Goal: Task Accomplishment & Management: Complete application form

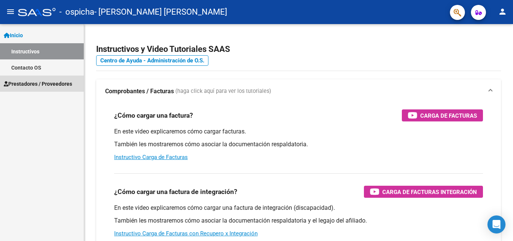
click at [41, 83] on span "Prestadores / Proveedores" at bounding box center [38, 84] width 68 height 8
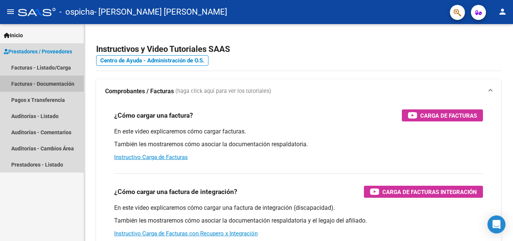
click at [25, 83] on link "Facturas - Documentación" at bounding box center [42, 84] width 84 height 16
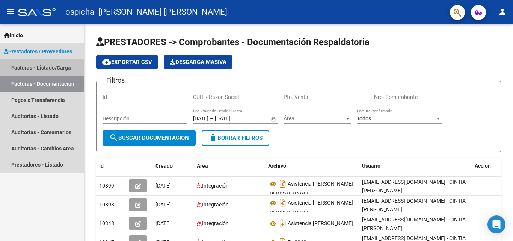
click at [37, 67] on link "Facturas - Listado/Carga" at bounding box center [42, 67] width 84 height 16
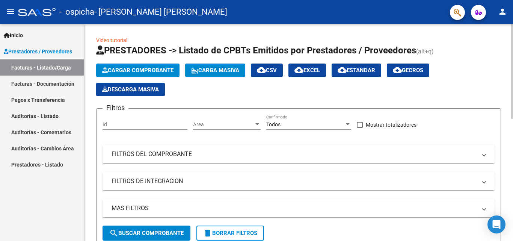
click at [137, 68] on span "Cargar Comprobante" at bounding box center [137, 70] width 71 height 7
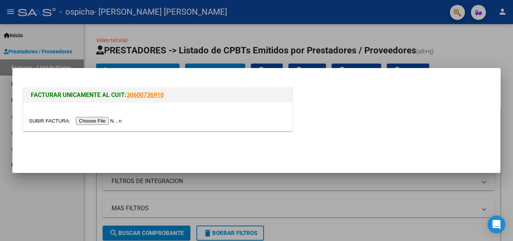
click at [107, 120] on input "file" at bounding box center [76, 121] width 95 height 8
click at [111, 123] on input "file" at bounding box center [76, 121] width 95 height 8
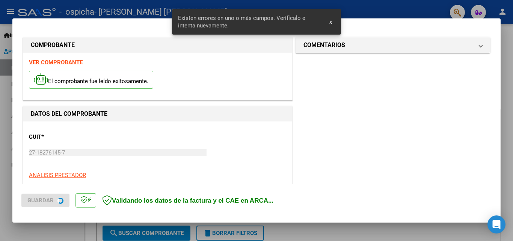
scroll to position [169, 0]
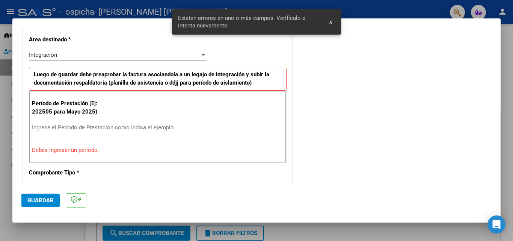
click at [128, 125] on input "Ingrese el Período de Prestación como indica el ejemplo" at bounding box center [119, 127] width 174 height 7
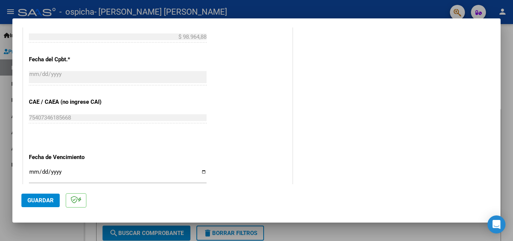
scroll to position [432, 0]
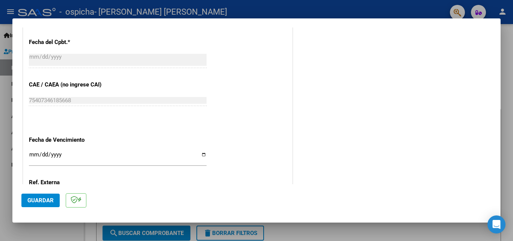
type input "202509"
click at [200, 153] on input "Ingresar la fecha" at bounding box center [118, 157] width 178 height 12
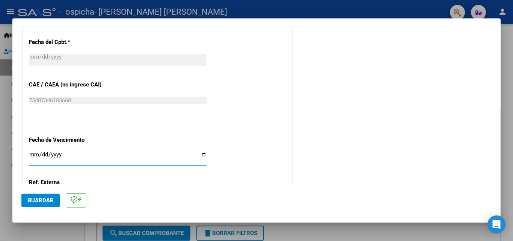
type input "[DATE]"
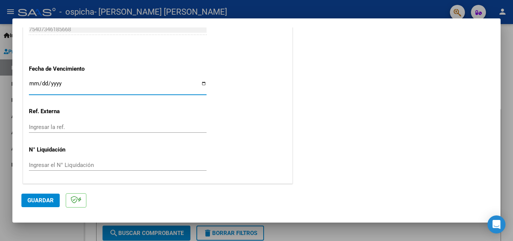
scroll to position [504, 0]
click at [43, 198] on span "Guardar" at bounding box center [40, 200] width 26 height 7
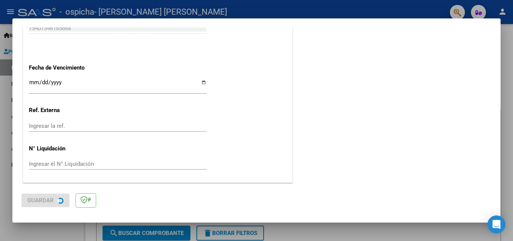
scroll to position [0, 0]
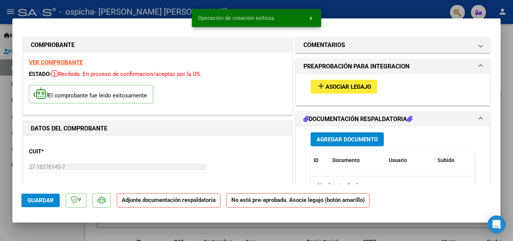
click at [319, 89] on mat-icon "add" at bounding box center [321, 86] width 9 height 9
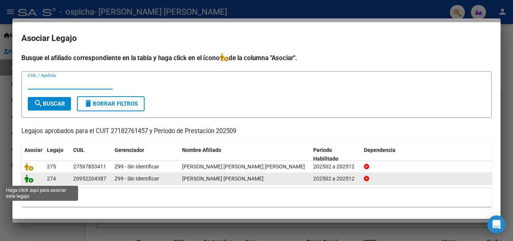
click at [29, 180] on icon at bounding box center [28, 178] width 9 height 8
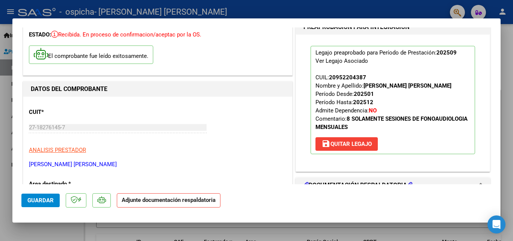
scroll to position [75, 0]
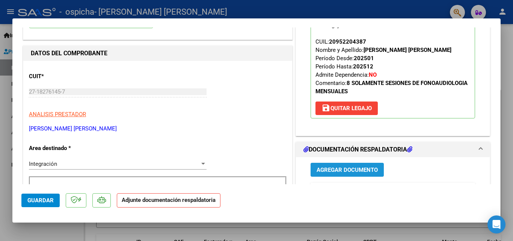
click at [335, 173] on span "Agregar Documento" at bounding box center [347, 169] width 61 height 7
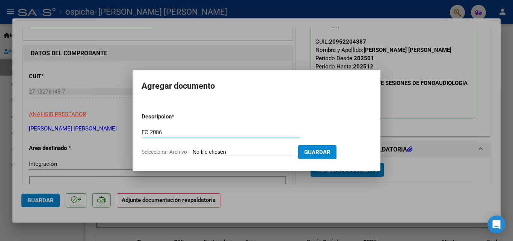
type input "FC 2086"
click at [172, 153] on span "Seleccionar Archivo" at bounding box center [164, 152] width 45 height 6
click at [193, 153] on input "Seleccionar Archivo" at bounding box center [243, 152] width 100 height 7
type input "C:\fakepath\27182761457_006_00002_00002086.pdf"
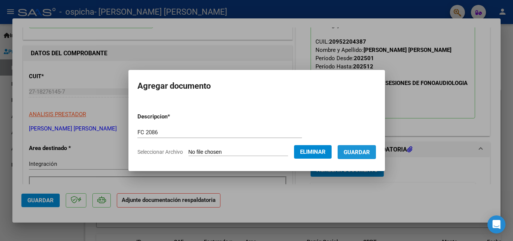
click at [365, 151] on span "Guardar" at bounding box center [357, 152] width 26 height 7
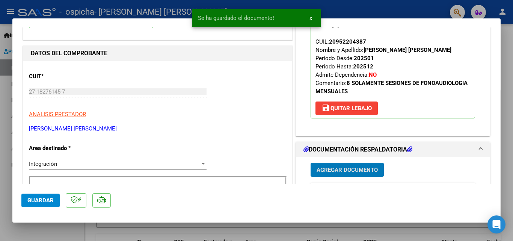
scroll to position [76, 0]
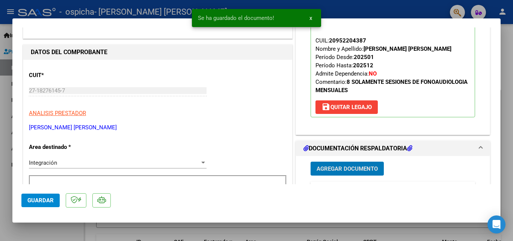
click at [352, 172] on span "Agregar Documento" at bounding box center [347, 168] width 61 height 7
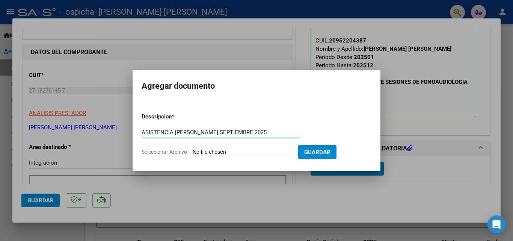
type input "ASISTENCIA [PERSON_NAME] SEPTIEMBRE 2025"
click at [175, 153] on span "Seleccionar Archivo" at bounding box center [164, 152] width 45 height 6
click at [193, 153] on input "Seleccionar Archivo" at bounding box center [243, 152] width 100 height 7
type input "C:\fakepath\ASISTENCIA [PERSON_NAME] D SEPTIEMBRE.pdf"
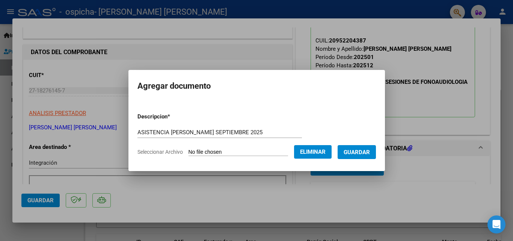
click at [359, 154] on span "Guardar" at bounding box center [357, 152] width 26 height 7
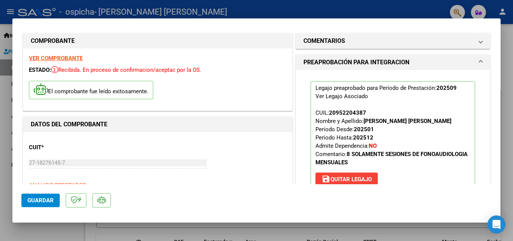
scroll to position [0, 0]
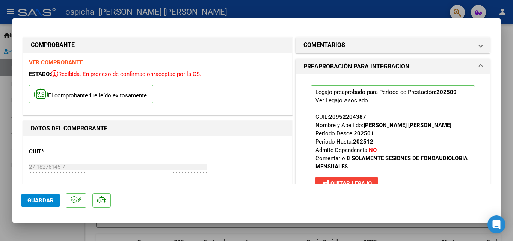
click at [37, 200] on span "Guardar" at bounding box center [40, 200] width 26 height 7
click at [3, 90] on div at bounding box center [256, 120] width 513 height 241
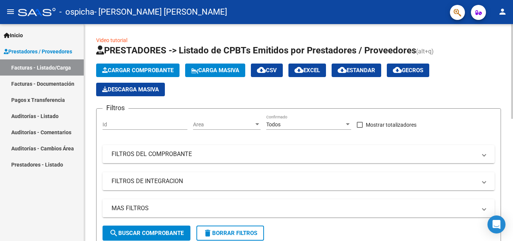
click at [121, 71] on span "Cargar Comprobante" at bounding box center [137, 70] width 71 height 7
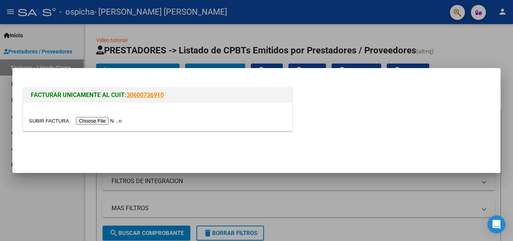
click at [107, 119] on input "file" at bounding box center [76, 121] width 95 height 8
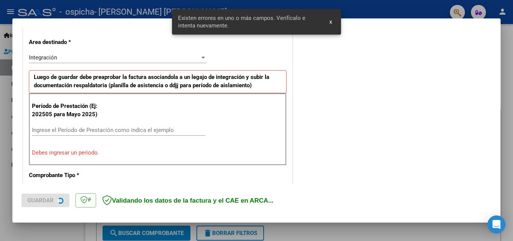
scroll to position [169, 0]
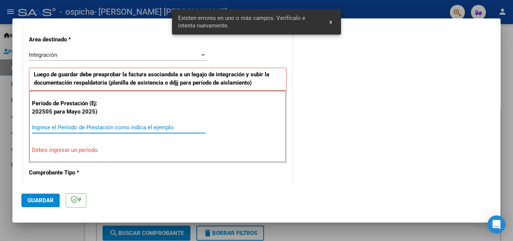
click at [85, 127] on input "Ingrese el Período de Prestación como indica el ejemplo" at bounding box center [119, 127] width 174 height 7
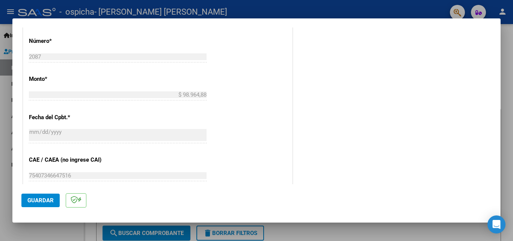
scroll to position [432, 0]
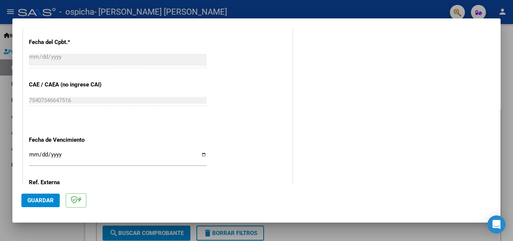
type input "202509"
click at [200, 154] on input "Ingresar la fecha" at bounding box center [118, 157] width 178 height 12
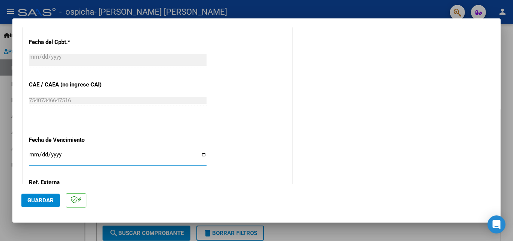
type input "[DATE]"
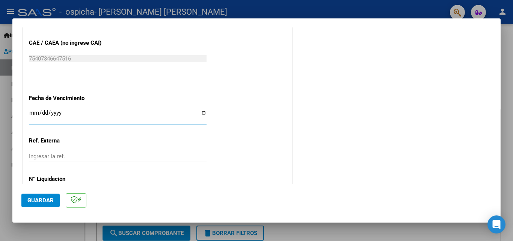
scroll to position [504, 0]
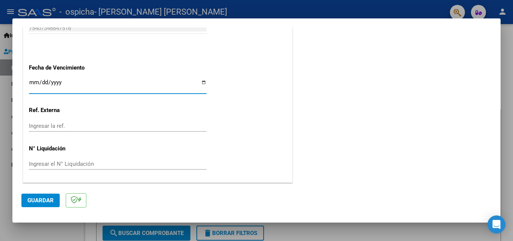
click at [37, 199] on span "Guardar" at bounding box center [40, 200] width 26 height 7
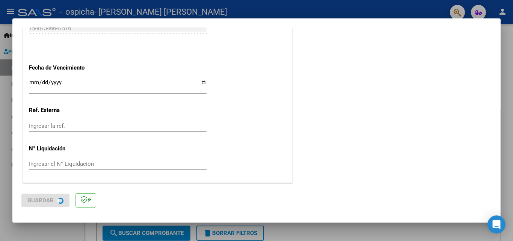
scroll to position [0, 0]
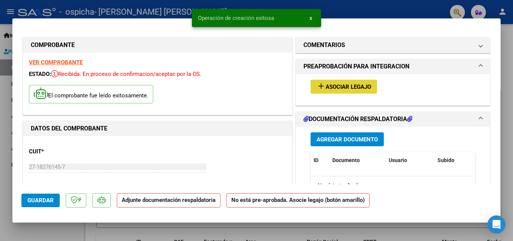
click at [326, 87] on span "Asociar Legajo" at bounding box center [348, 86] width 45 height 7
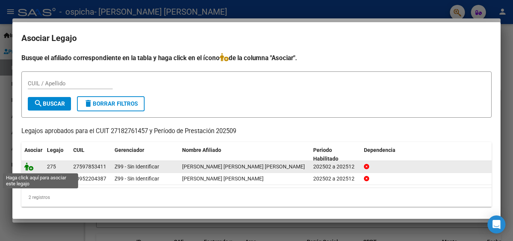
click at [29, 168] on icon at bounding box center [28, 166] width 9 height 8
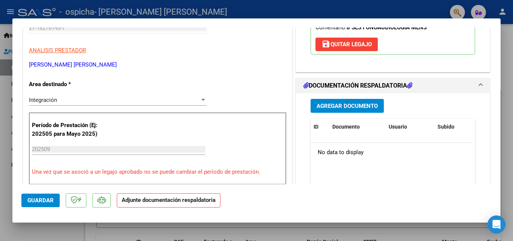
scroll to position [150, 0]
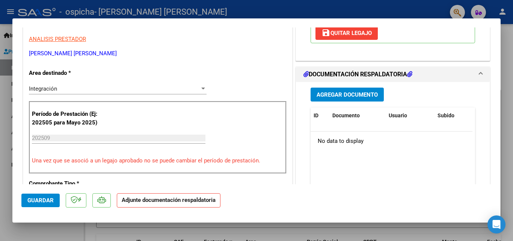
click at [338, 91] on span "Agregar Documento" at bounding box center [347, 94] width 61 height 7
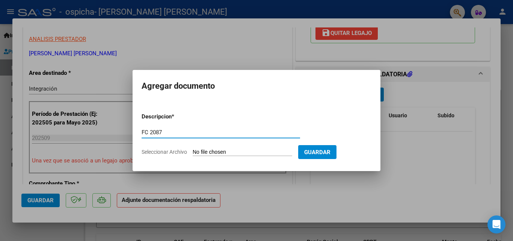
type input "FC 2087"
click at [177, 150] on span "Seleccionar Archivo" at bounding box center [164, 152] width 45 height 6
click at [193, 150] on input "Seleccionar Archivo" at bounding box center [243, 152] width 100 height 7
type input "C:\fakepath\27182761457_006_00002_00002087.pdf"
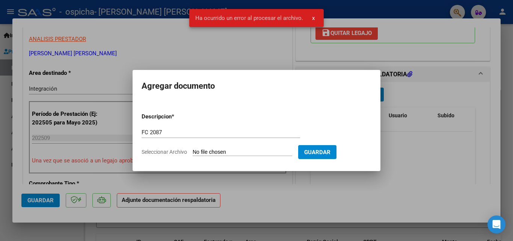
click at [174, 150] on span "Seleccionar Archivo" at bounding box center [164, 152] width 45 height 6
click at [193, 150] on input "Seleccionar Archivo" at bounding box center [243, 152] width 100 height 7
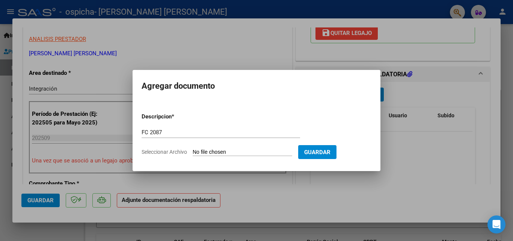
type input "C:\fakepath\27182761457_006_00002_00002087.pdf"
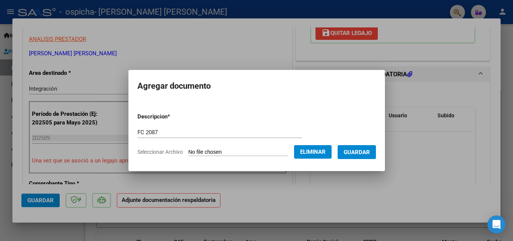
click at [357, 151] on span "Guardar" at bounding box center [357, 152] width 26 height 7
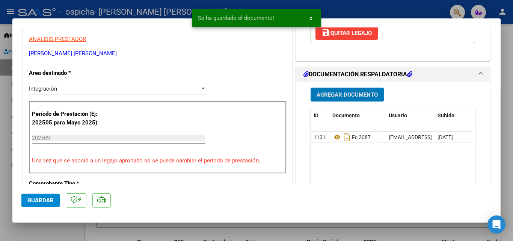
click at [345, 91] on span "Agregar Documento" at bounding box center [347, 94] width 61 height 7
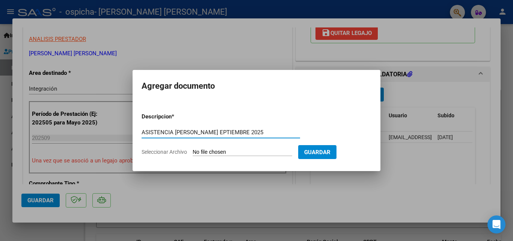
type input "ASISTENCIA [PERSON_NAME] EPTIEMBRE 2025"
click at [160, 152] on span "Seleccionar Archivo" at bounding box center [164, 152] width 45 height 6
click at [193, 152] on input "Seleccionar Archivo" at bounding box center [243, 152] width 100 height 7
type input "C:\fakepath\ASISTENCIA [PERSON_NAME] K SEPTIEMBRE.pdf"
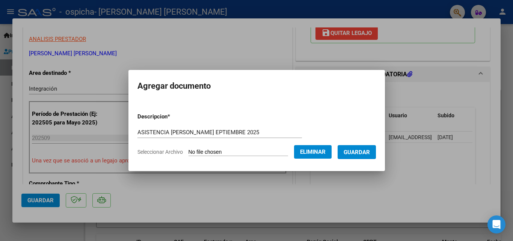
click at [364, 154] on span "Guardar" at bounding box center [357, 152] width 26 height 7
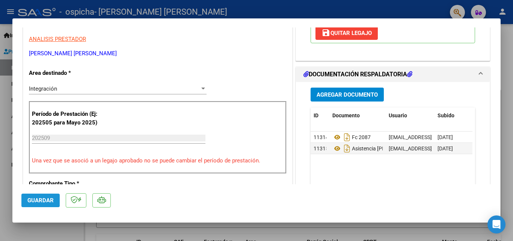
click at [35, 199] on span "Guardar" at bounding box center [40, 200] width 26 height 7
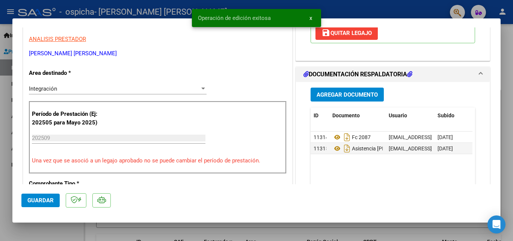
click at [0, 100] on div at bounding box center [256, 120] width 513 height 241
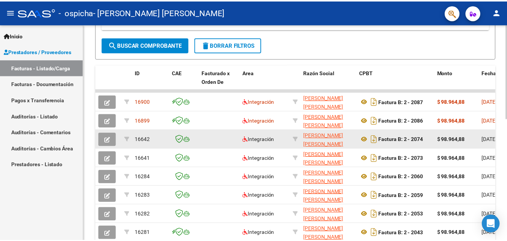
scroll to position [188, 0]
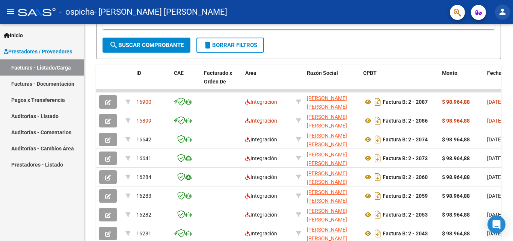
click at [501, 9] on mat-icon "person" at bounding box center [502, 11] width 9 height 9
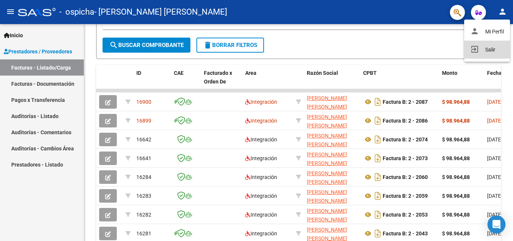
click at [479, 50] on button "exit_to_app Salir" at bounding box center [487, 50] width 46 height 18
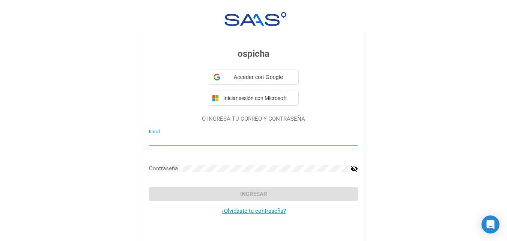
type input "[EMAIL_ADDRESS][DOMAIN_NAME]"
